Goal: Task Accomplishment & Management: Manage account settings

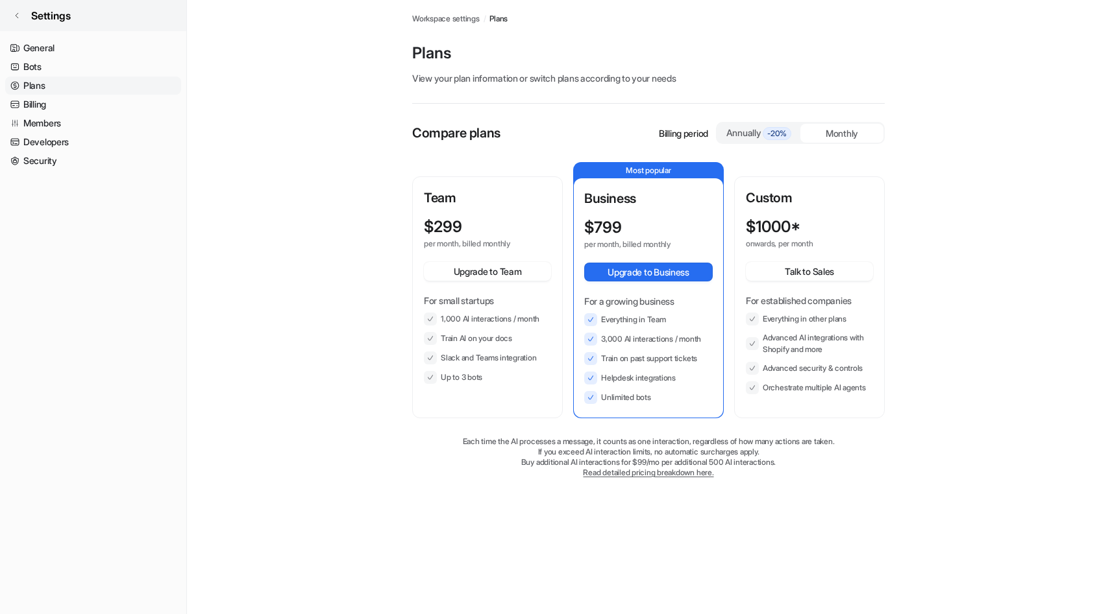
click at [42, 13] on span "Settings" at bounding box center [51, 16] width 40 height 16
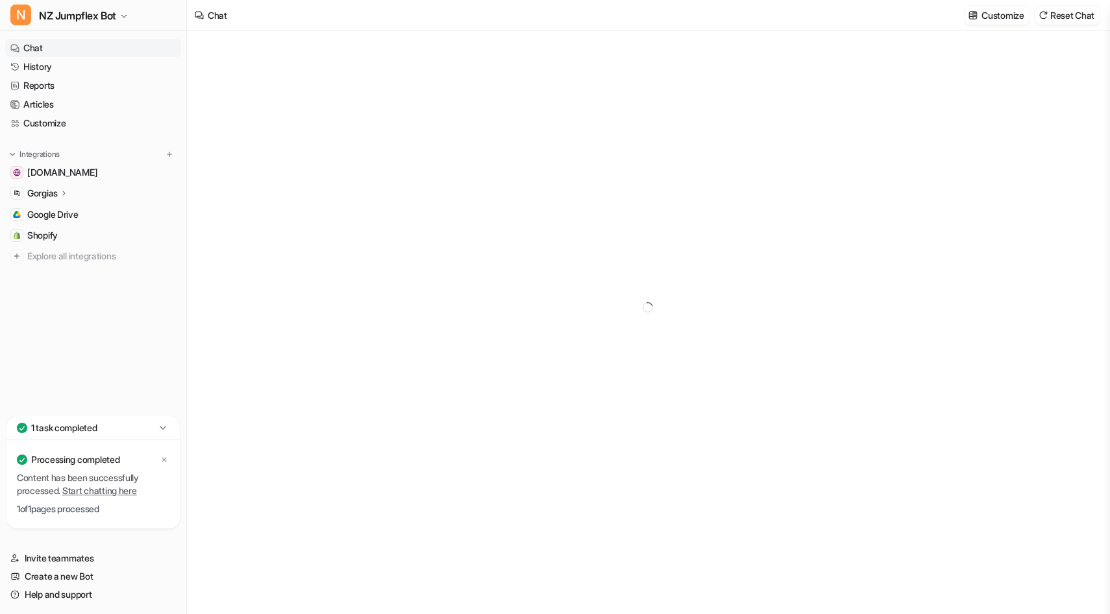
type textarea "**********"
click at [165, 427] on icon at bounding box center [163, 427] width 6 height 3
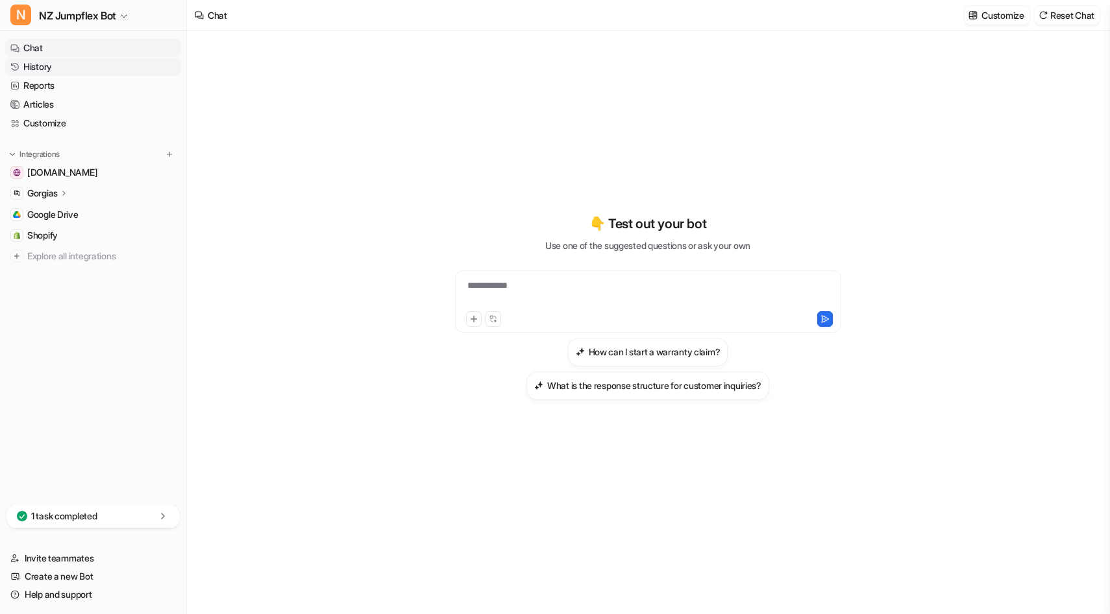
click at [86, 66] on link "History" at bounding box center [93, 67] width 176 height 18
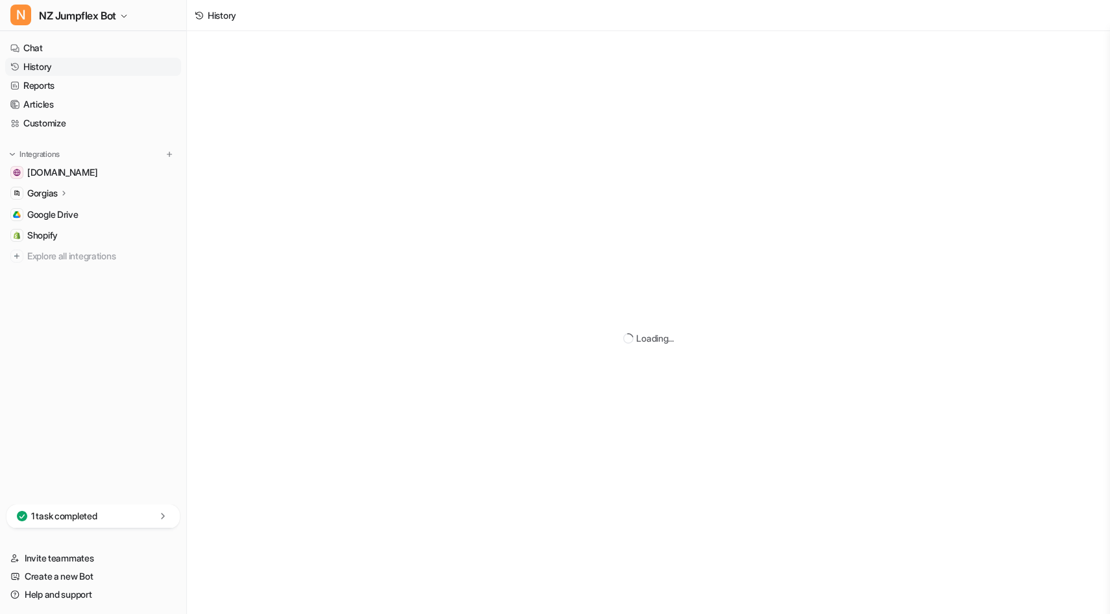
click at [37, 191] on p "Gorgias" at bounding box center [42, 193] width 30 height 13
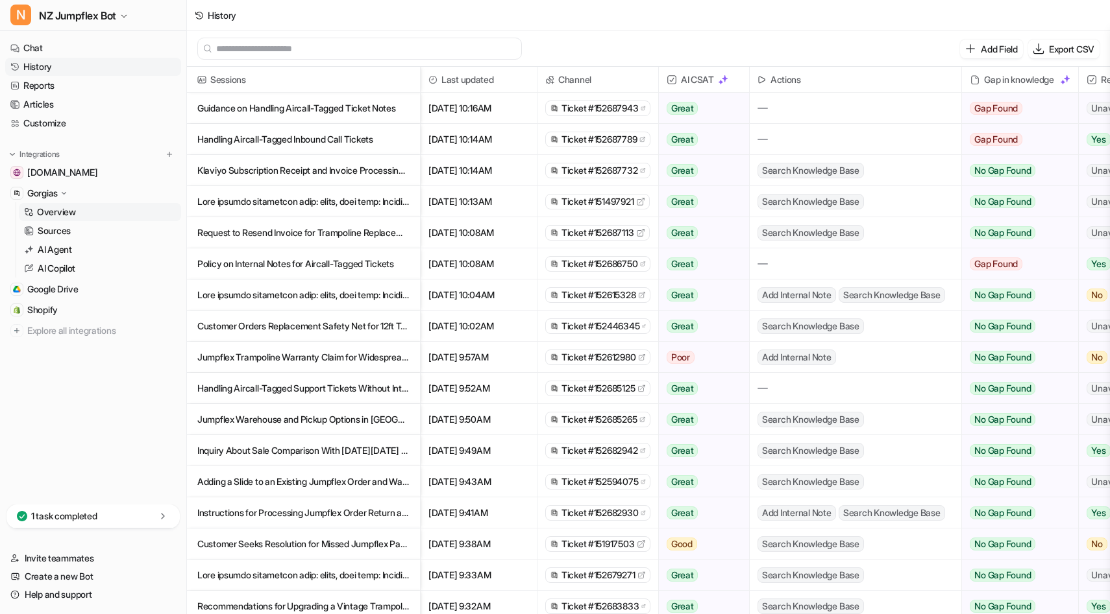
click at [49, 212] on p "Overview" at bounding box center [56, 212] width 39 height 13
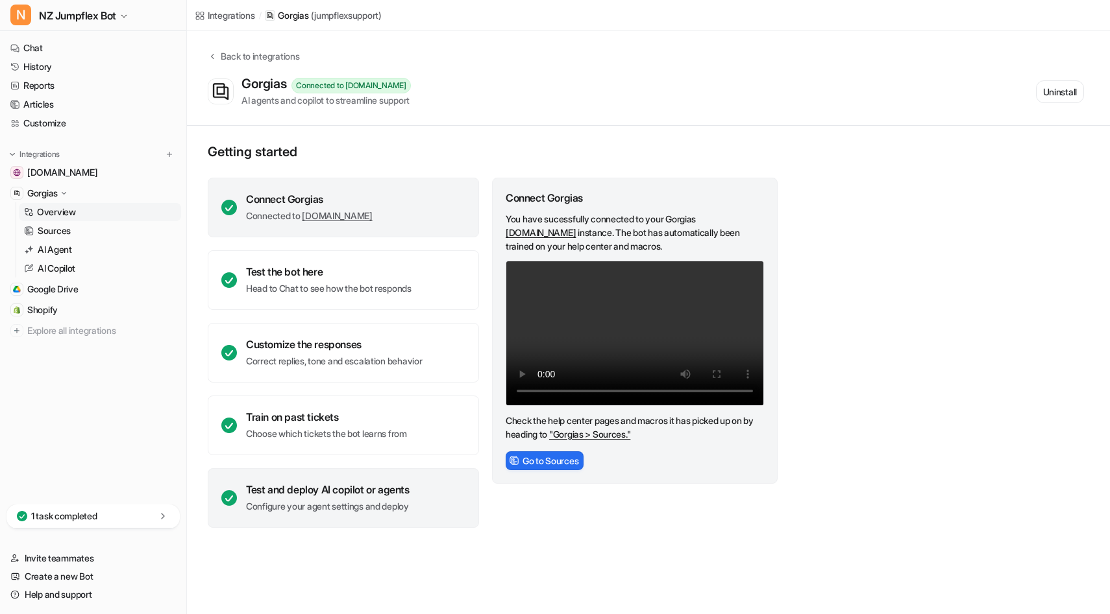
click at [229, 497] on icon at bounding box center [229, 499] width 16 height 16
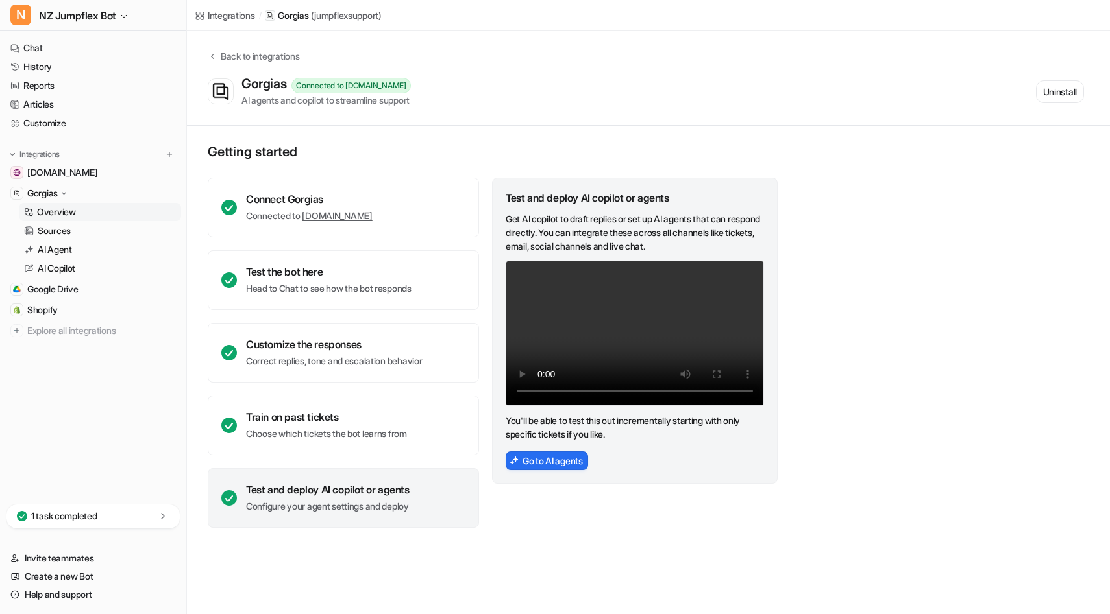
click at [229, 497] on icon at bounding box center [229, 499] width 16 height 16
click at [58, 265] on p "AI Copilot" at bounding box center [57, 268] width 38 height 13
click at [68, 265] on p "AI Copilot" at bounding box center [57, 268] width 38 height 13
click at [68, 243] on p "AI Agent" at bounding box center [55, 249] width 34 height 13
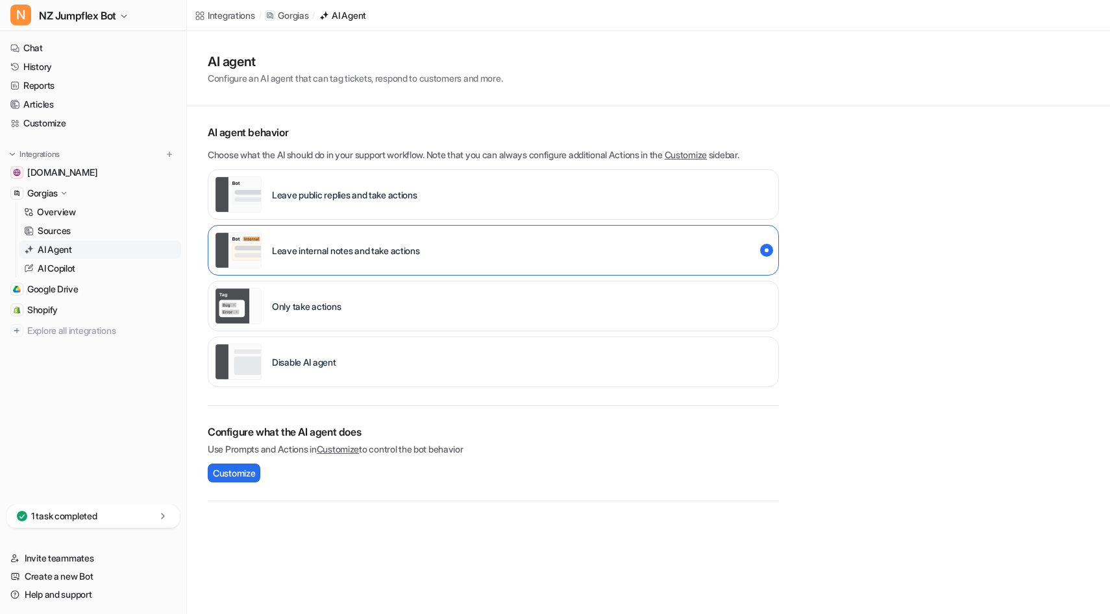
click at [321, 367] on p "Disable AI agent" at bounding box center [304, 363] width 64 height 14
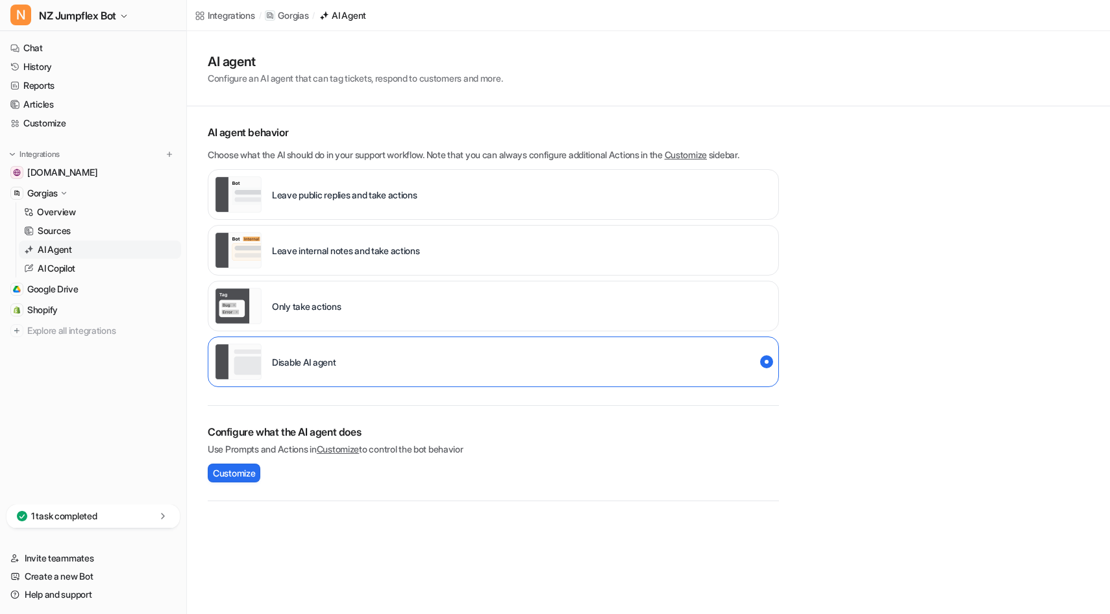
click at [45, 197] on p "Gorgias" at bounding box center [42, 193] width 30 height 13
click at [45, 194] on p "Gorgias" at bounding box center [42, 193] width 30 height 13
click at [49, 175] on span "[DOMAIN_NAME]" at bounding box center [62, 172] width 70 height 13
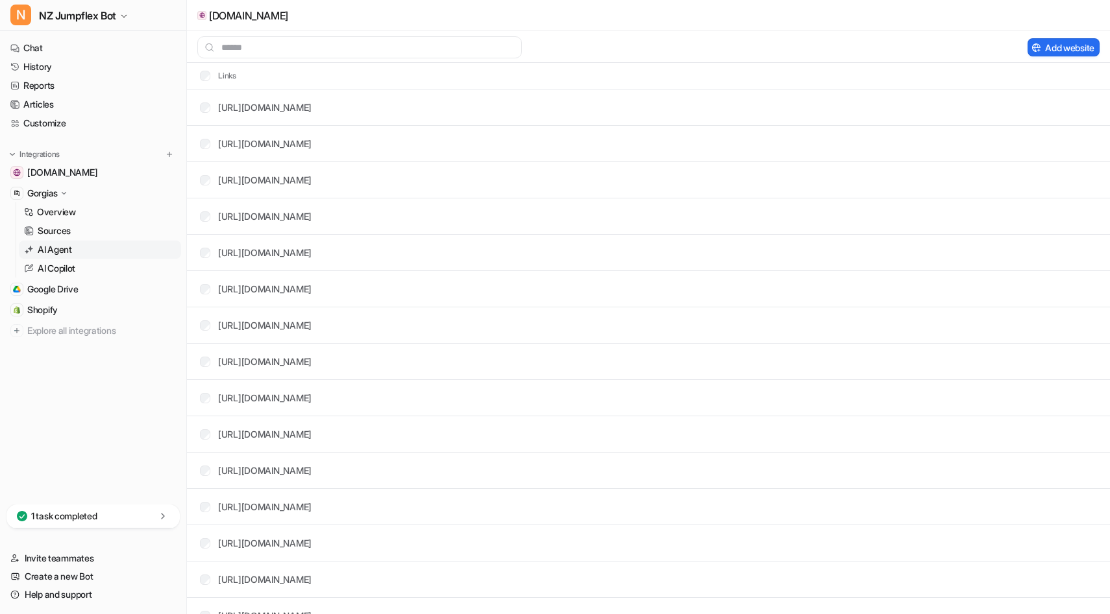
click at [47, 245] on p "AI Agent" at bounding box center [55, 249] width 34 height 13
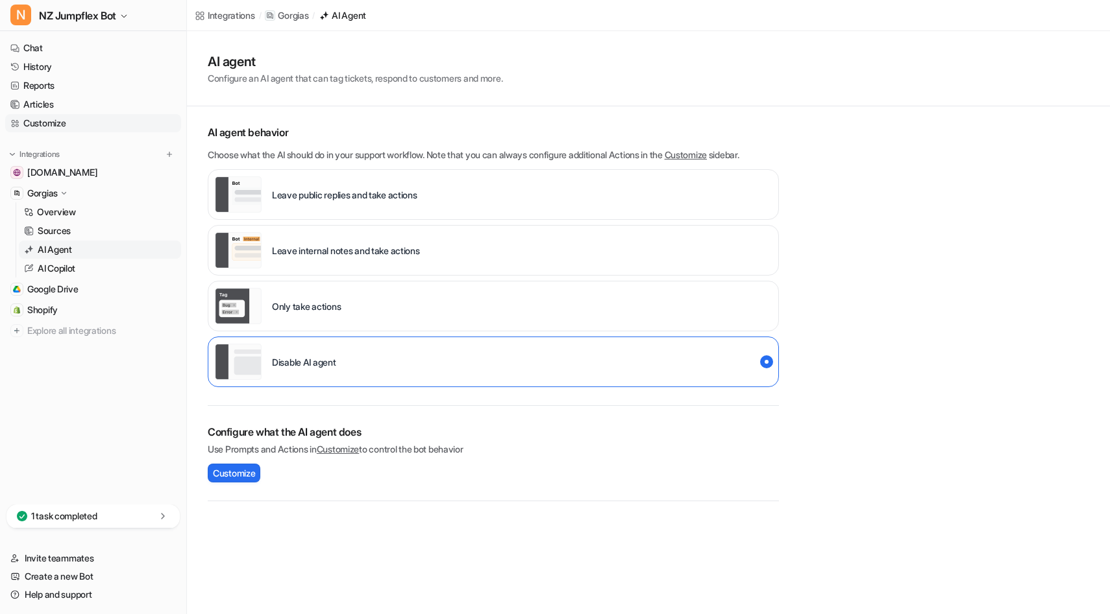
click at [76, 123] on link "Customize" at bounding box center [93, 123] width 176 height 18
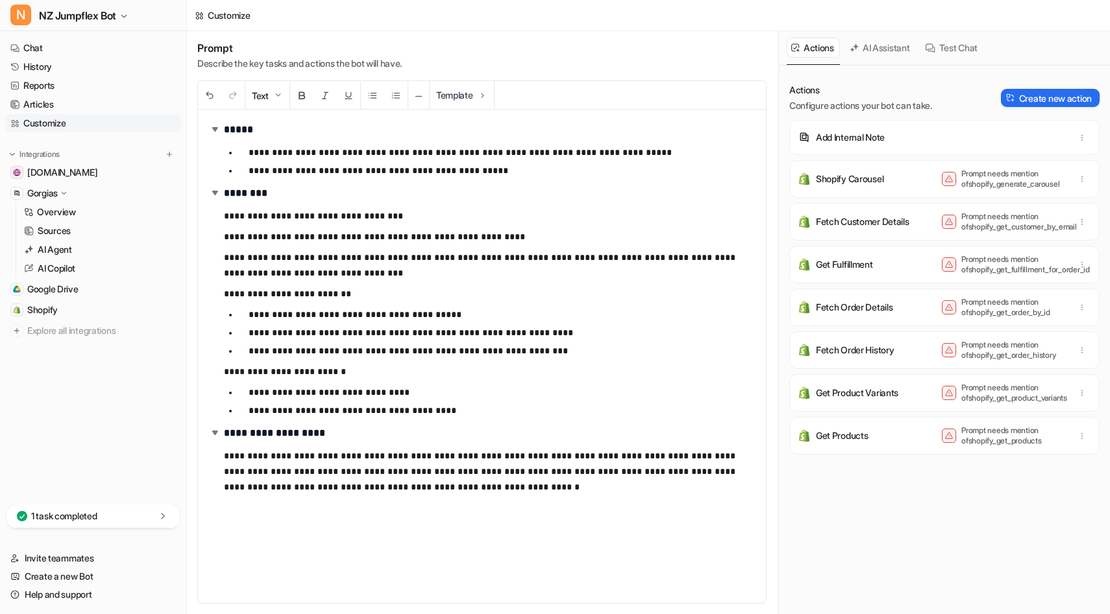
click at [923, 186] on div "Shopify Carousel Prompt needs mention of shopify_generate_carousel" at bounding box center [944, 179] width 298 height 26
click at [948, 180] on icon at bounding box center [948, 180] width 1 height 1
click at [933, 232] on div "Fetch Customer Details Prompt needs mention of shopify_get_customer_by_email" at bounding box center [944, 222] width 298 height 26
click at [34, 309] on span "Shopify" at bounding box center [42, 310] width 30 height 13
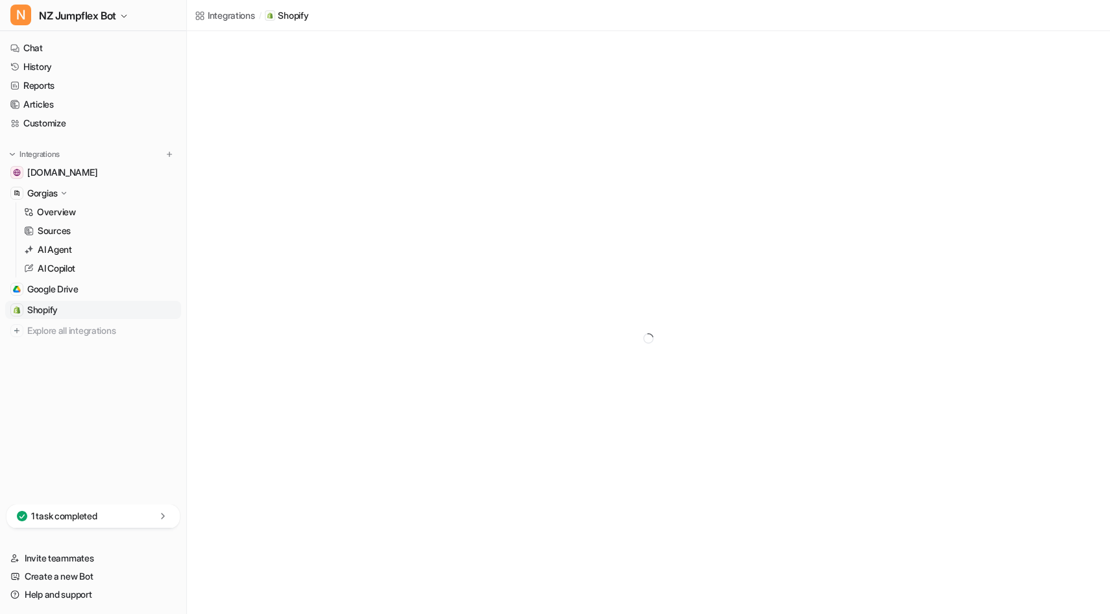
click at [38, 309] on span "Shopify" at bounding box center [42, 310] width 30 height 13
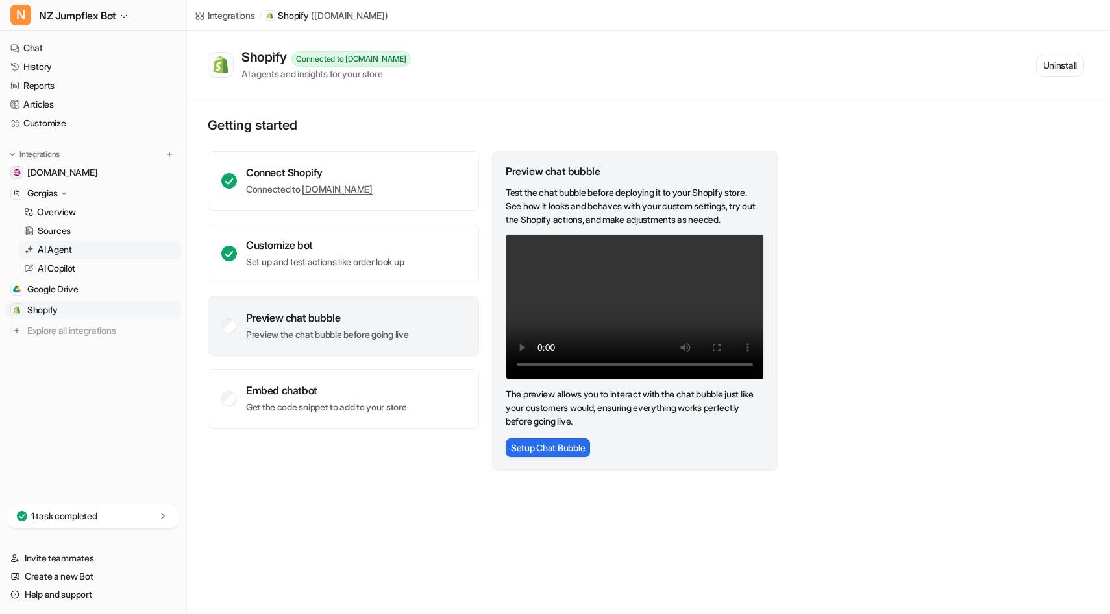
click at [58, 252] on p "AI Agent" at bounding box center [55, 249] width 34 height 13
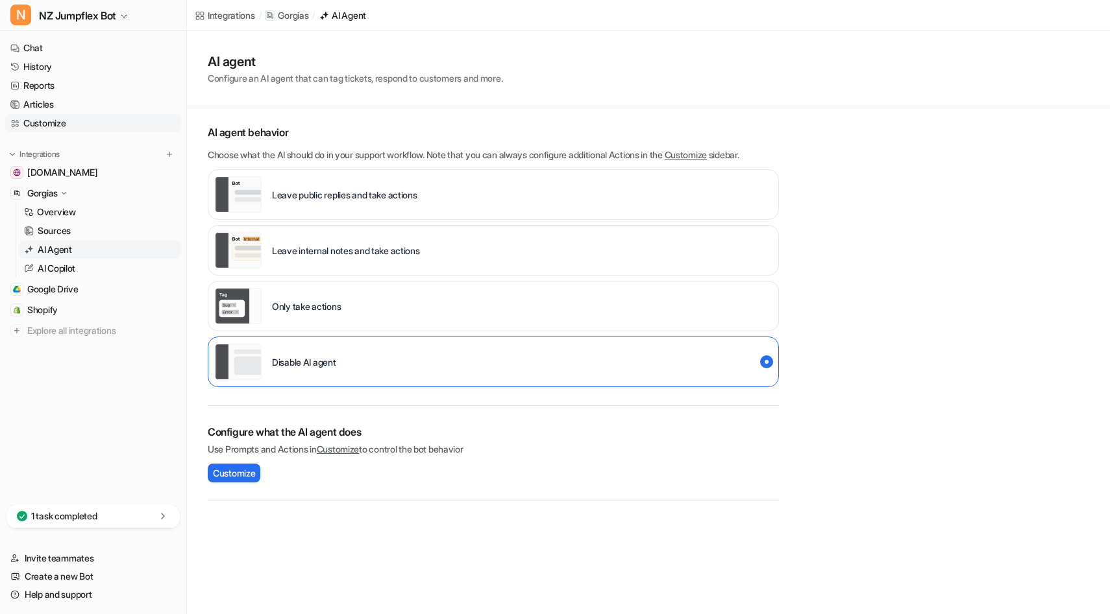
click at [53, 126] on link "Customize" at bounding box center [93, 123] width 176 height 18
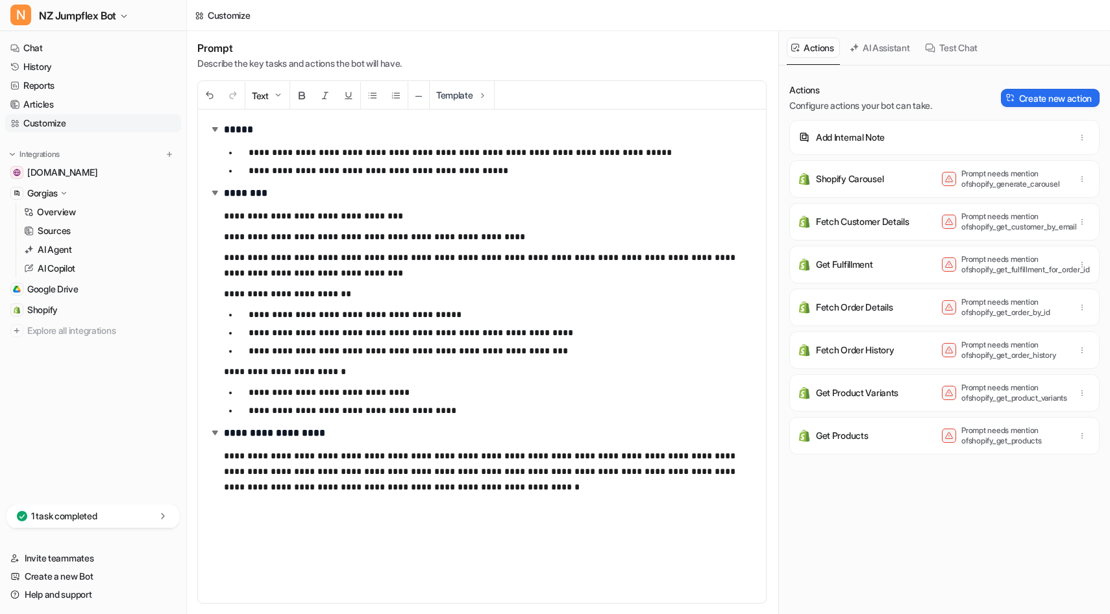
click at [985, 186] on p "Prompt needs mention of shopify_generate_carousel" at bounding box center [1013, 179] width 104 height 21
click at [898, 183] on div "Shopify Carousel Prompt needs mention of shopify_generate_carousel" at bounding box center [944, 179] width 298 height 26
click at [861, 176] on p "Shopify Carousel" at bounding box center [850, 179] width 68 height 13
click at [974, 182] on p "Prompt needs mention of shopify_generate_carousel" at bounding box center [1013, 179] width 104 height 21
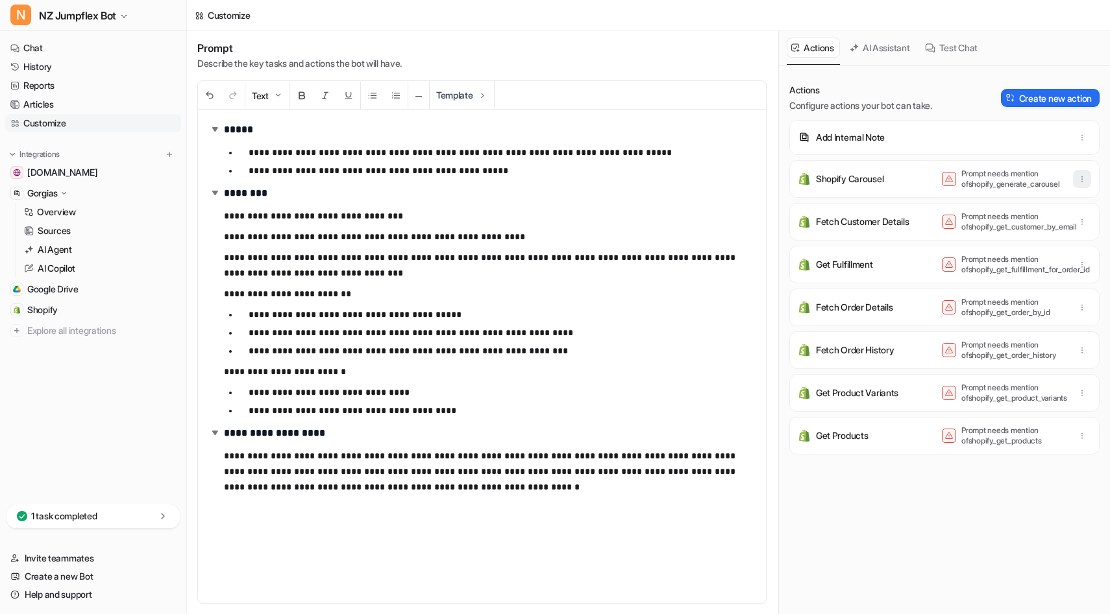
click at [1082, 181] on icon "button" at bounding box center [1082, 178] width 1 height 5
click at [1045, 178] on p "Prompt needs mention of shopify_generate_carousel" at bounding box center [1013, 179] width 104 height 21
click at [880, 169] on div "Shopify Carousel Prompt needs mention of shopify_generate_carousel" at bounding box center [944, 179] width 298 height 26
click at [880, 173] on p "Shopify Carousel" at bounding box center [850, 179] width 68 height 13
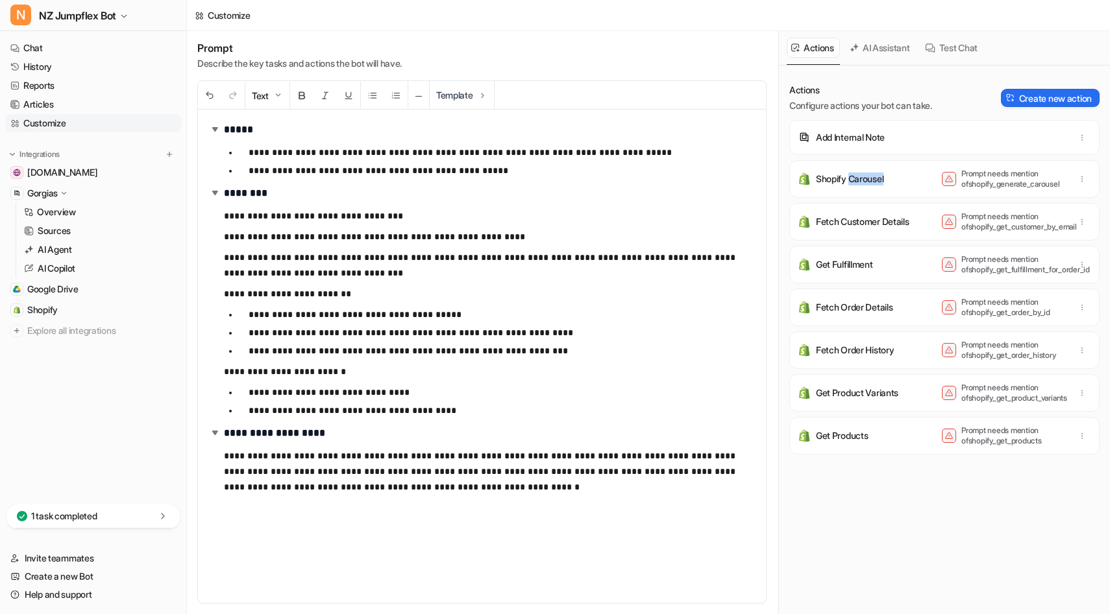
click at [880, 173] on p "Shopify Carousel" at bounding box center [850, 179] width 68 height 13
click at [880, 176] on p "Shopify Carousel" at bounding box center [850, 179] width 68 height 13
click at [963, 174] on p "Prompt needs mention of shopify_generate_carousel" at bounding box center [1013, 179] width 104 height 21
drag, startPoint x: 963, startPoint y: 174, endPoint x: 1051, endPoint y: 190, distance: 89.7
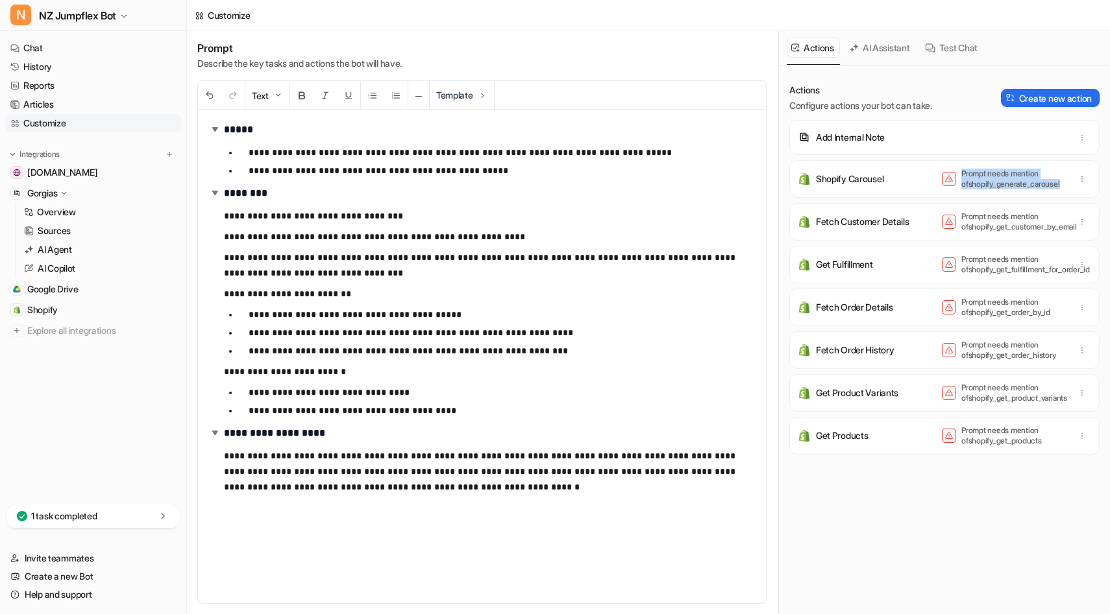
click at [1051, 191] on div "Shopify Carousel Prompt needs mention of shopify_generate_carousel" at bounding box center [944, 179] width 298 height 26
click at [1051, 190] on div "Shopify Carousel Prompt needs mention of shopify_generate_carousel" at bounding box center [944, 179] width 298 height 26
click at [937, 259] on div "Get Fulfillment Prompt needs mention of shopify_get_fulfillment_for_order_id" at bounding box center [944, 265] width 298 height 26
click at [915, 274] on div "Get Fulfillment Prompt needs mention of shopify_get_fulfillment_for_order_id" at bounding box center [944, 265] width 298 height 26
click at [906, 356] on div "Fetch Order History Prompt needs mention of shopify_get_order_history" at bounding box center [944, 350] width 298 height 26
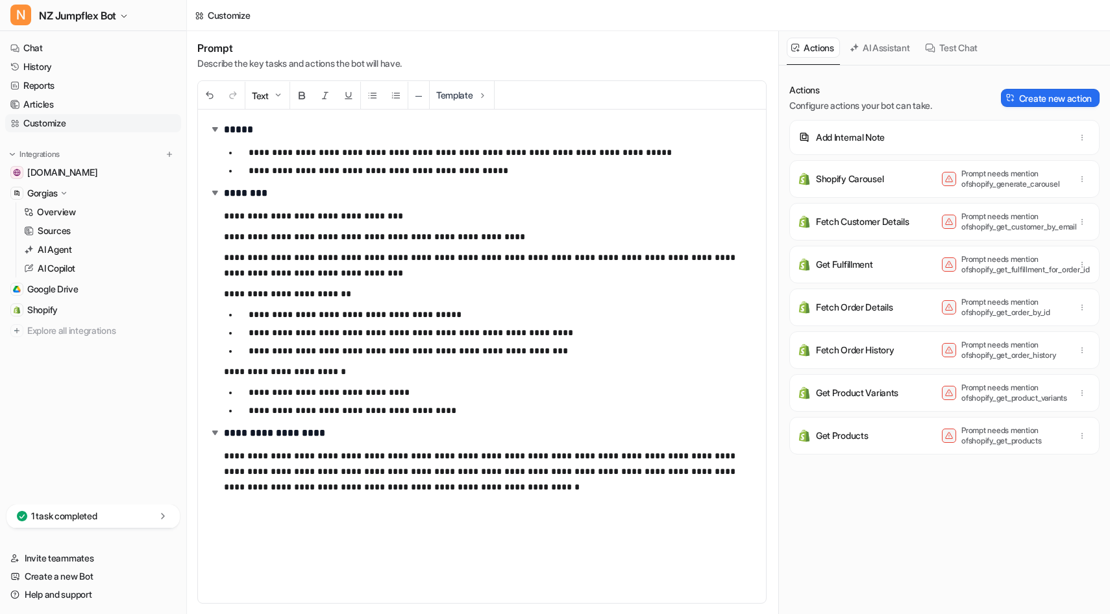
click at [895, 437] on div "Get Products Prompt needs mention of shopify_get_products" at bounding box center [944, 436] width 298 height 26
click at [925, 402] on div "Get Product Variants Prompt needs mention of shopify_get_product_variants" at bounding box center [944, 393] width 298 height 26
click at [925, 363] on div "Fetch Order History Prompt needs mention of shopify_get_order_history" at bounding box center [944, 350] width 298 height 26
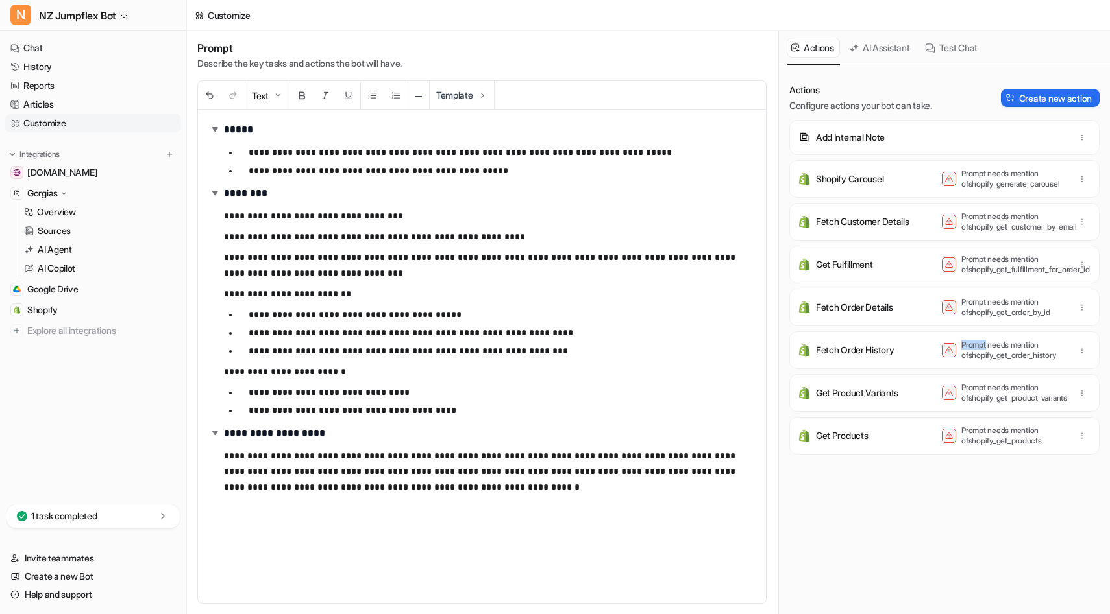
click at [925, 363] on div "Fetch Order History Prompt needs mention of shopify_get_order_history" at bounding box center [944, 350] width 298 height 26
click at [923, 316] on div "Fetch Order Details Prompt needs mention of shopify_get_order_by_id" at bounding box center [944, 308] width 298 height 26
click at [1001, 318] on p "Prompt needs mention of shopify_get_order_by_id" at bounding box center [1013, 307] width 104 height 21
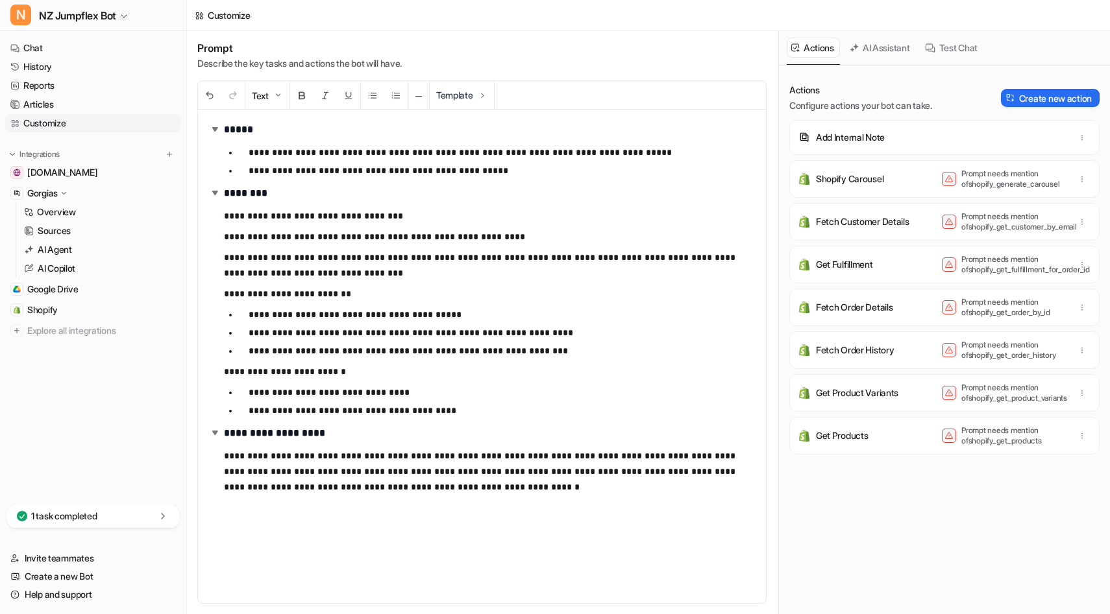
click at [997, 266] on p "Prompt needs mention of shopify_get_fulfillment_for_order_id" at bounding box center [1013, 264] width 104 height 21
click at [989, 226] on p "Prompt needs mention of shopify_get_customer_by_email" at bounding box center [1013, 222] width 104 height 21
click at [979, 185] on p "Prompt needs mention of shopify_generate_carousel" at bounding box center [1013, 179] width 104 height 21
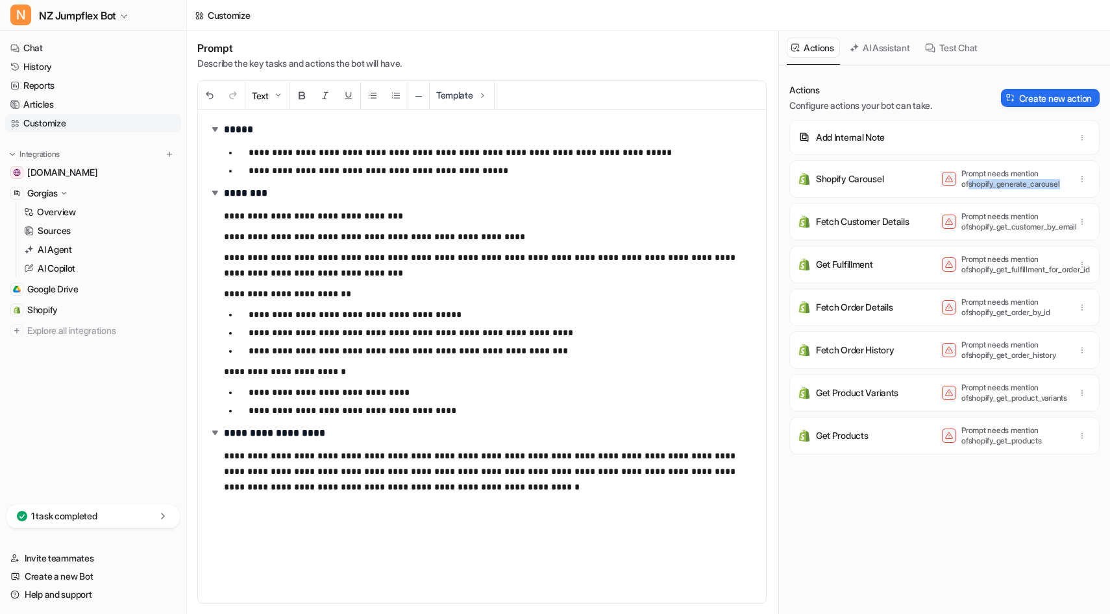
click at [979, 185] on p "Prompt needs mention of shopify_generate_carousel" at bounding box center [1013, 179] width 104 height 21
click at [978, 232] on p "Prompt needs mention of shopify_get_customer_by_email" at bounding box center [1013, 222] width 104 height 21
drag, startPoint x: 962, startPoint y: 186, endPoint x: 1043, endPoint y: 186, distance: 81.1
click at [1043, 186] on p "Prompt needs mention of shopify_generate_carousel" at bounding box center [1013, 179] width 104 height 21
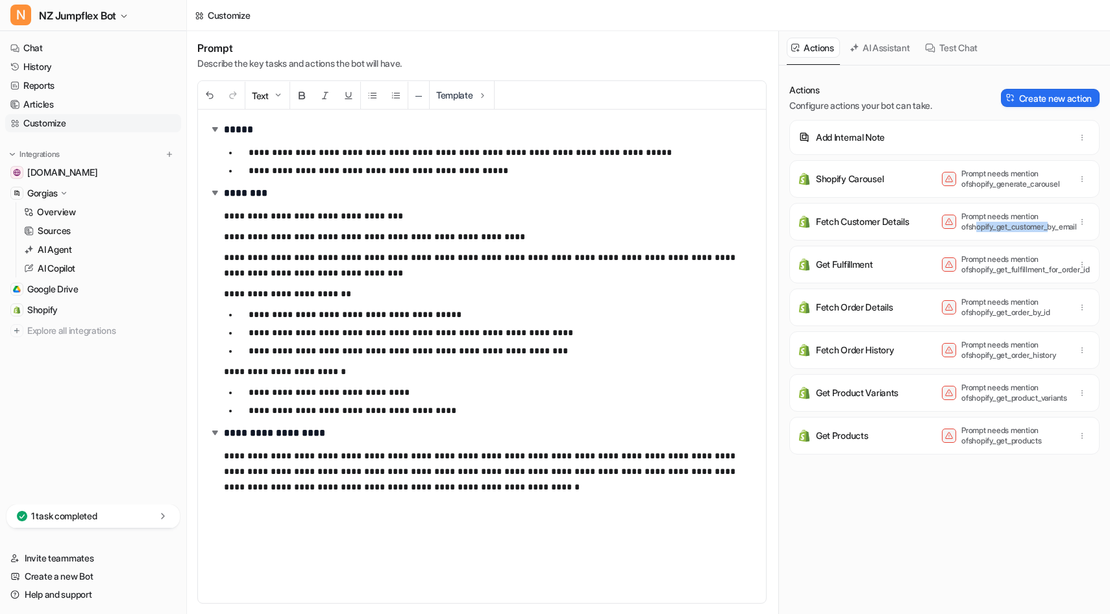
drag, startPoint x: 969, startPoint y: 232, endPoint x: 1041, endPoint y: 232, distance: 72.0
click at [1041, 232] on p "Prompt needs mention of shopify_get_customer_by_email" at bounding box center [1013, 222] width 104 height 21
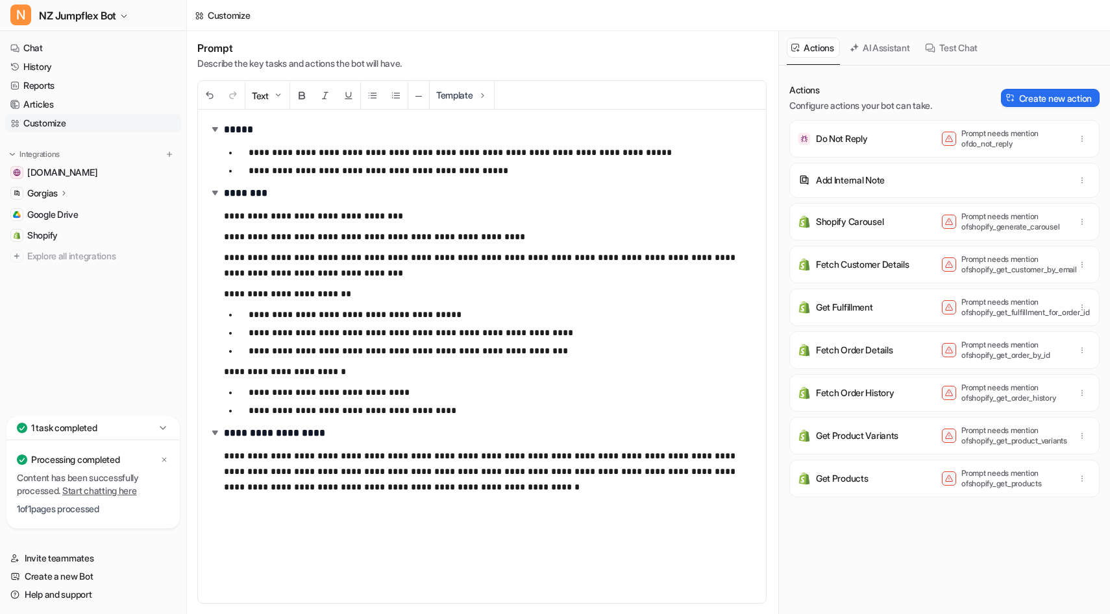
click at [956, 145] on div "Prompt needs mention of do_not_reply" at bounding box center [1003, 138] width 123 height 21
click at [836, 140] on p "Do Not Reply" at bounding box center [842, 138] width 52 height 13
click at [803, 138] on img at bounding box center [803, 138] width 13 height 13
click at [1023, 143] on p "Prompt needs mention of do_not_reply" at bounding box center [1013, 138] width 104 height 21
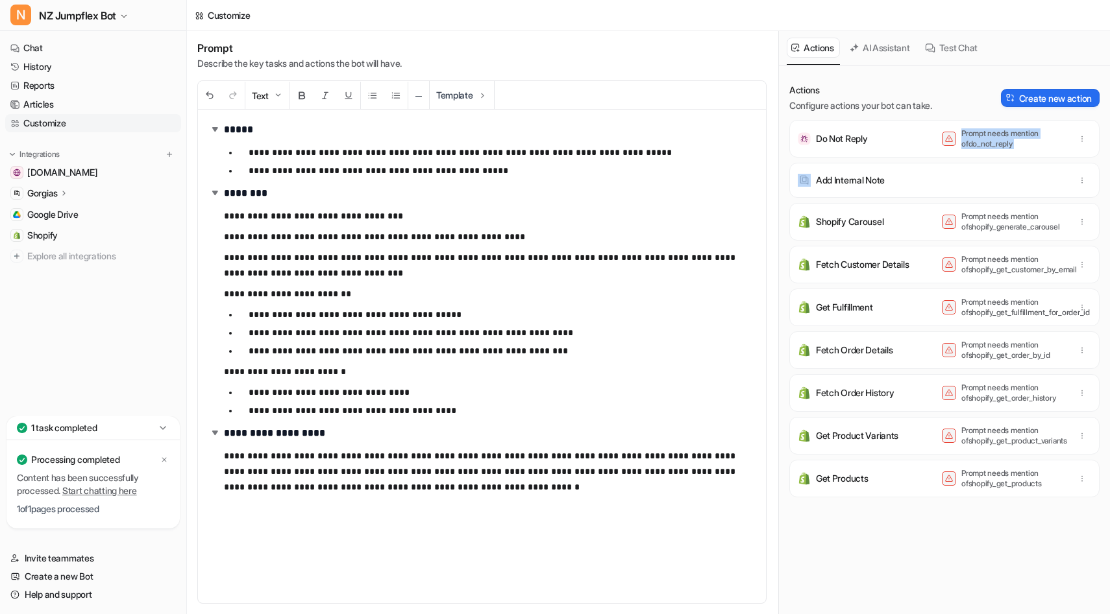
click at [1023, 143] on p "Prompt needs mention of do_not_reply" at bounding box center [1013, 138] width 104 height 21
